Goal: Information Seeking & Learning: Learn about a topic

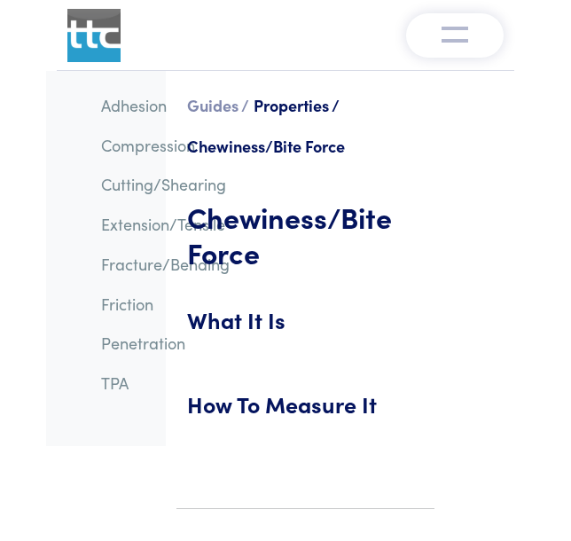
click at [267, 219] on h1 "Chewiness/Bite Force" at bounding box center [305, 235] width 237 height 124
click at [286, 145] on link "Chewiness/Bite Force" at bounding box center [266, 146] width 158 height 22
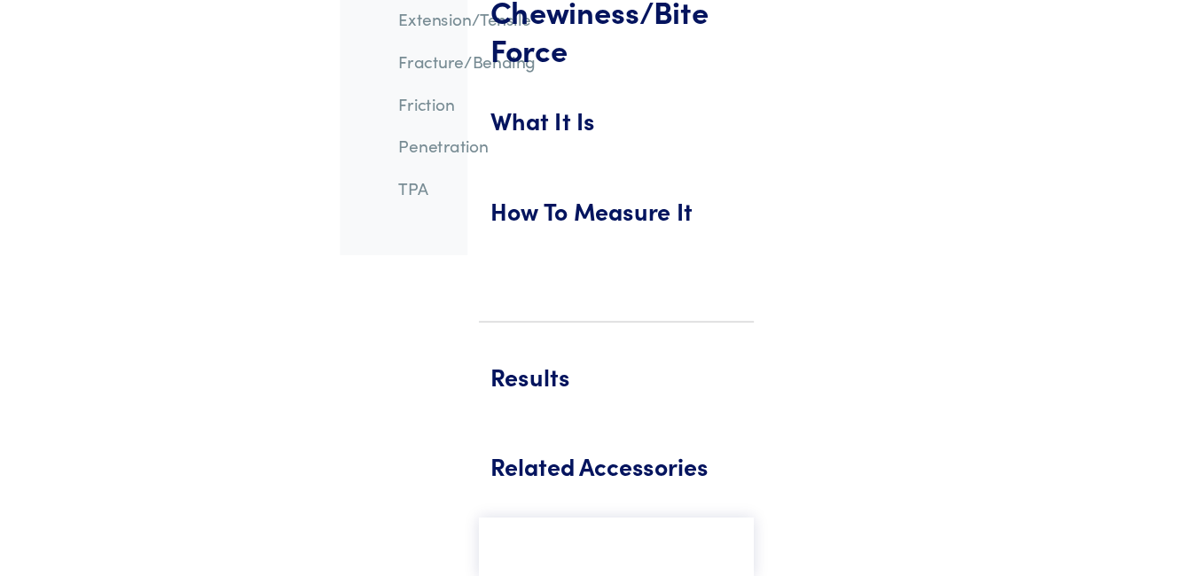
scroll to position [177, 0]
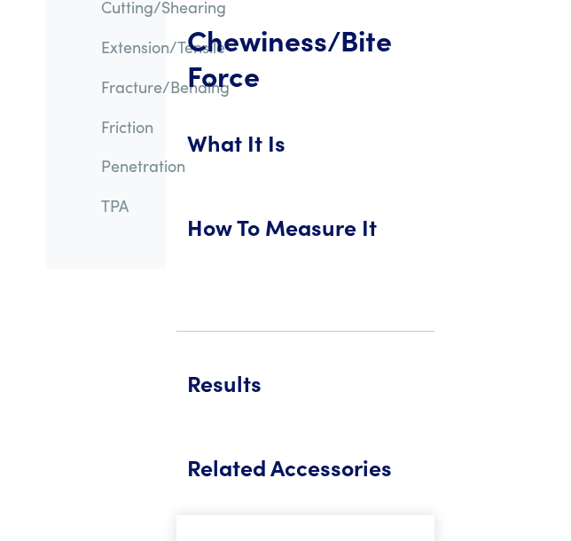
click at [198, 234] on h5 "How To Measure It" at bounding box center [305, 235] width 237 height 49
click at [364, 239] on h5 "How To Measure It" at bounding box center [305, 235] width 237 height 49
drag, startPoint x: 293, startPoint y: 236, endPoint x: 337, endPoint y: 233, distance: 43.5
click at [295, 235] on h5 "How To Measure It" at bounding box center [305, 235] width 237 height 49
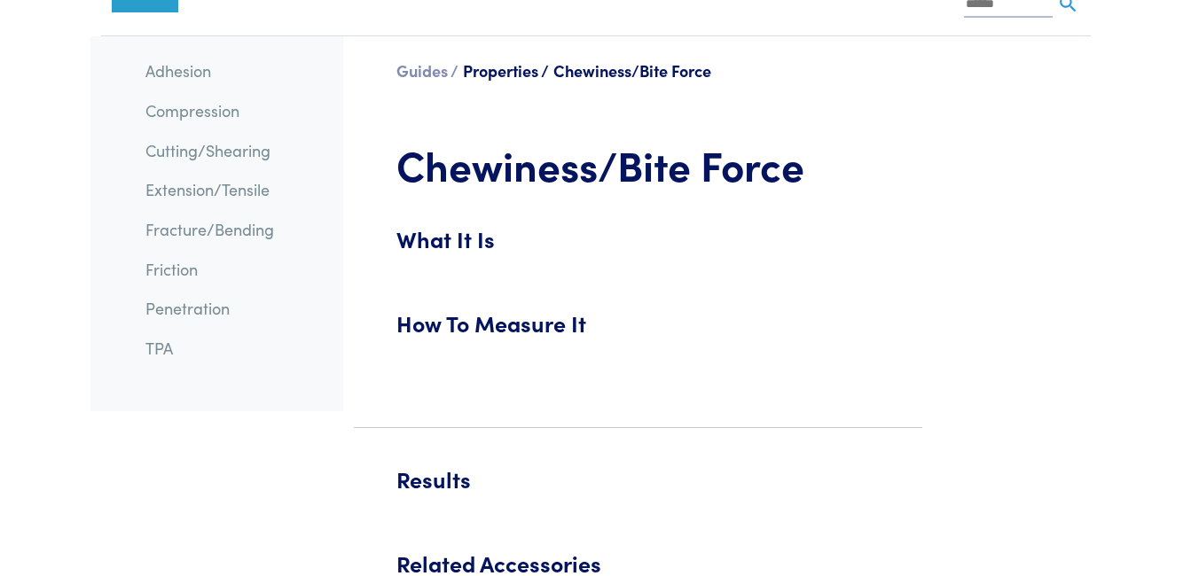
scroll to position [0, 0]
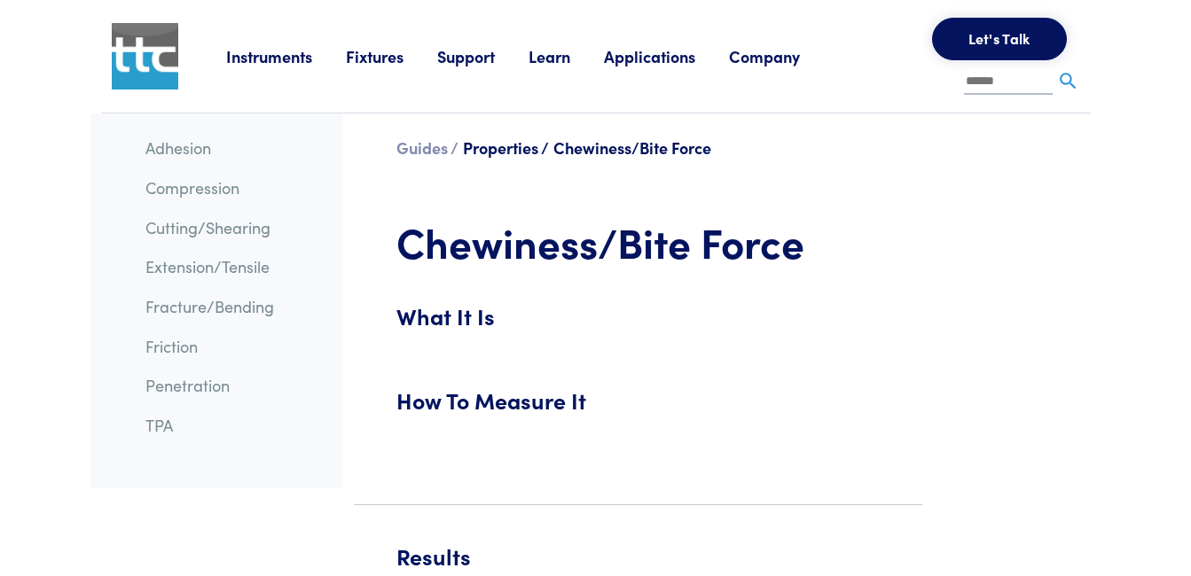
click at [450, 324] on h5 "What It Is" at bounding box center [637, 325] width 483 height 49
click at [443, 395] on h5 "How To Measure It" at bounding box center [637, 409] width 483 height 49
click at [453, 411] on h5 "How To Measure It" at bounding box center [637, 409] width 483 height 49
click at [477, 504] on hr at bounding box center [638, 504] width 568 height 1
click at [570, 248] on h1 "Chewiness/Bite Force" at bounding box center [637, 242] width 483 height 105
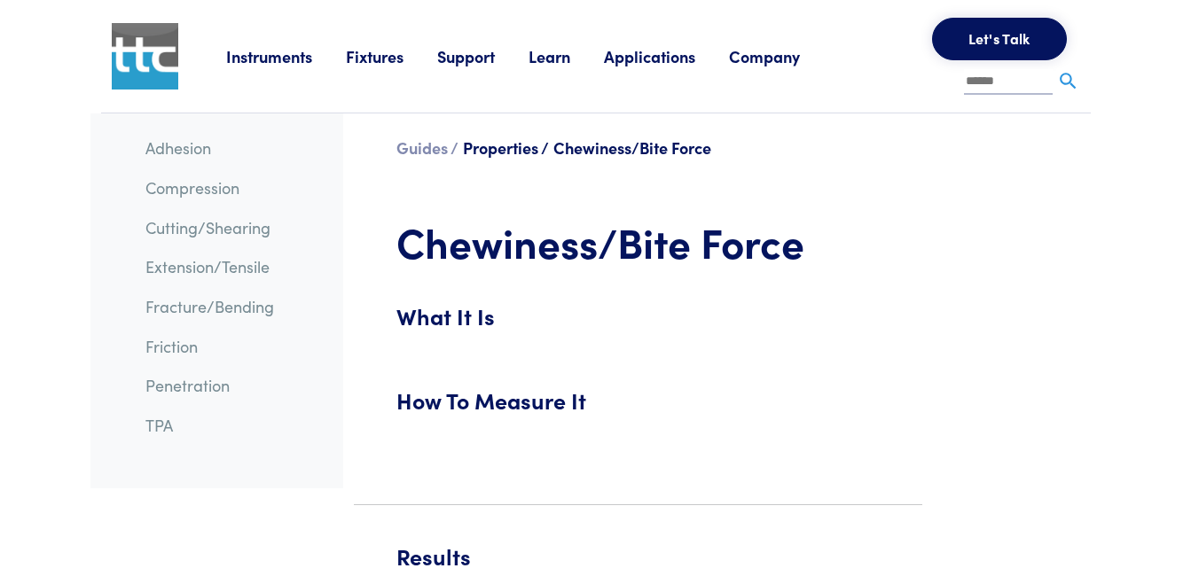
click at [524, 242] on h1 "Chewiness/Bite Force" at bounding box center [637, 242] width 483 height 105
drag, startPoint x: 521, startPoint y: 242, endPoint x: 527, endPoint y: 250, distance: 9.6
click at [527, 250] on h1 "Chewiness/Bite Force" at bounding box center [637, 242] width 483 height 105
